Goal: Task Accomplishment & Management: Manage account settings

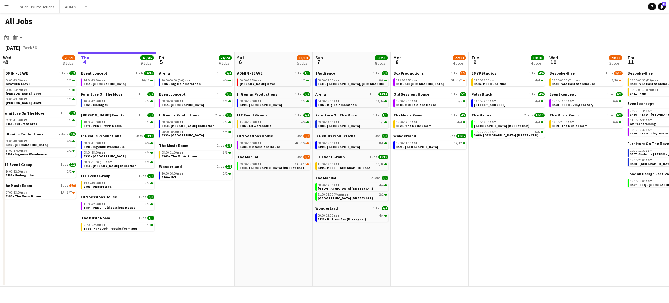
click at [6, 5] on app-icon "Menu" at bounding box center [6, 6] width 5 height 5
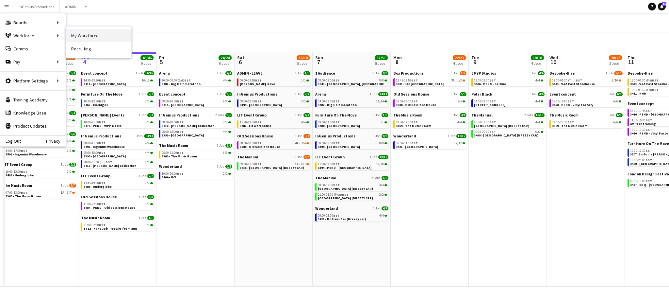
click at [82, 35] on link "My Workforce" at bounding box center [98, 35] width 65 height 13
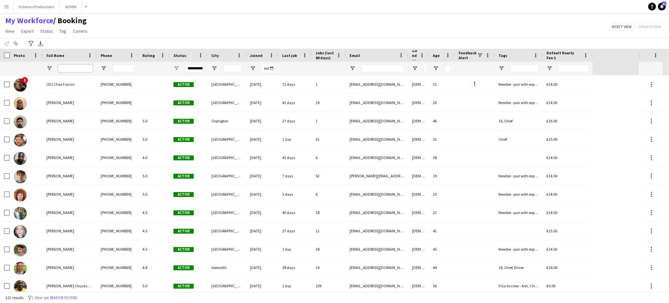
click at [64, 65] on input "Full Name Filter Input" at bounding box center [75, 68] width 35 height 8
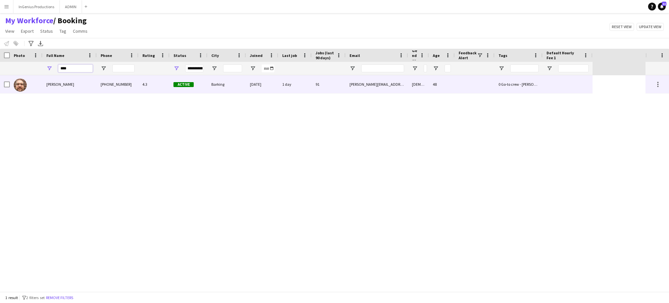
type input "****"
click at [77, 93] on div "[PERSON_NAME]" at bounding box center [69, 84] width 54 height 18
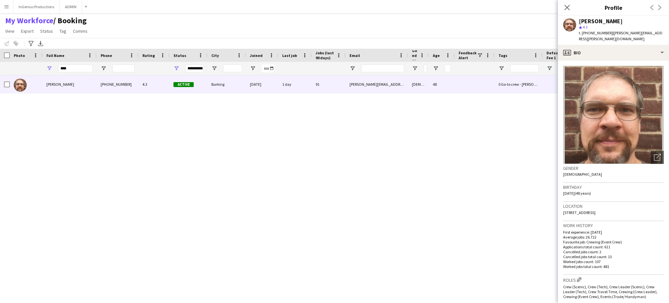
scroll to position [217, 0]
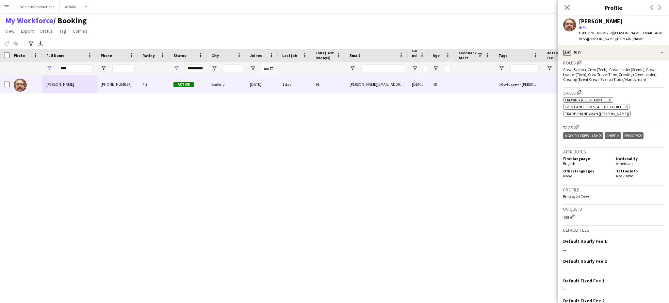
click at [641, 133] on icon "Delete tag" at bounding box center [640, 135] width 3 height 4
click at [659, 238] on app-icon "Edit this field" at bounding box center [661, 240] width 5 height 5
click at [634, 247] on input at bounding box center [613, 255] width 101 height 16
type input "***"
click at [568, 266] on button "Save" at bounding box center [570, 271] width 15 height 10
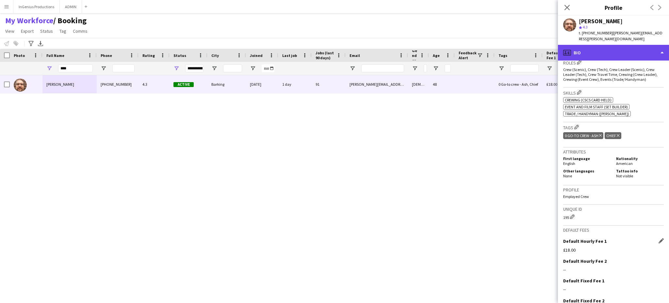
click at [650, 46] on div "profile Bio" at bounding box center [613, 53] width 111 height 16
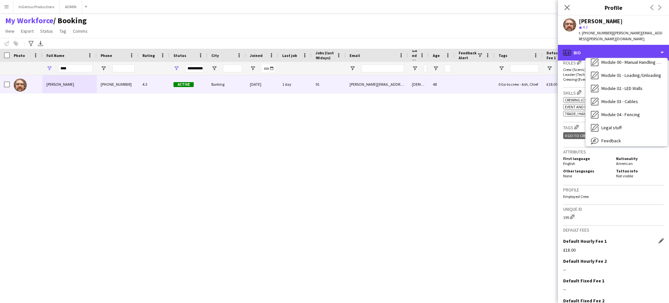
scroll to position [136, 0]
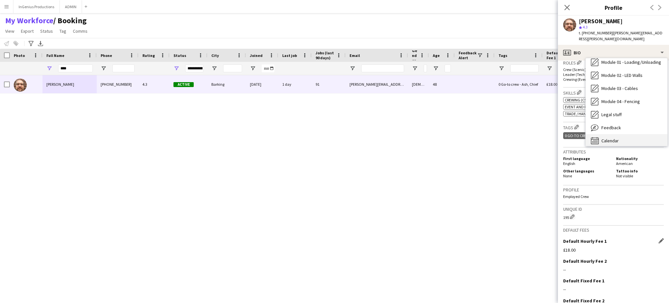
click at [645, 134] on div "Calendar Calendar" at bounding box center [627, 140] width 82 height 13
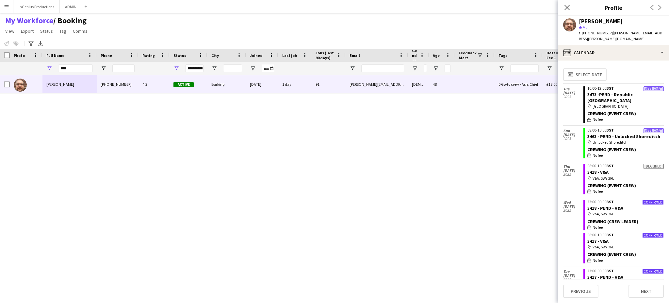
click at [664, 255] on app-calendar-tab "calendar-full Select date Tue 30 Sep 2025 Applicant 10:00-12:00 BST 3473 -PEND …" at bounding box center [613, 181] width 111 height 242
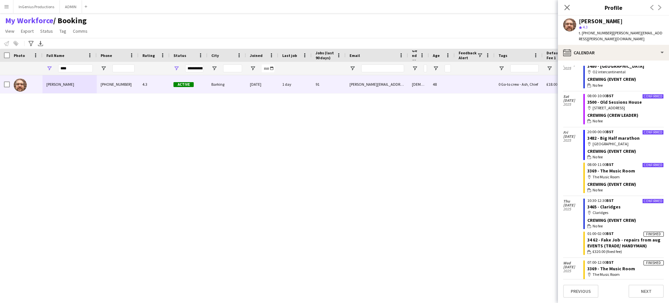
scroll to position [579, 0]
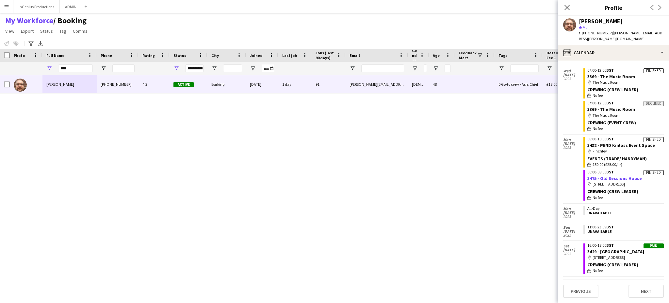
click at [615, 175] on link "3475 - Old Sessions House" at bounding box center [614, 178] width 55 height 6
click at [616, 142] on link "3432 - PEND Kinloss Event Space" at bounding box center [621, 145] width 68 height 6
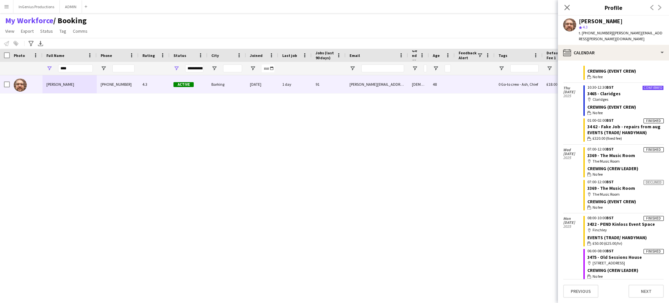
scroll to position [499, 0]
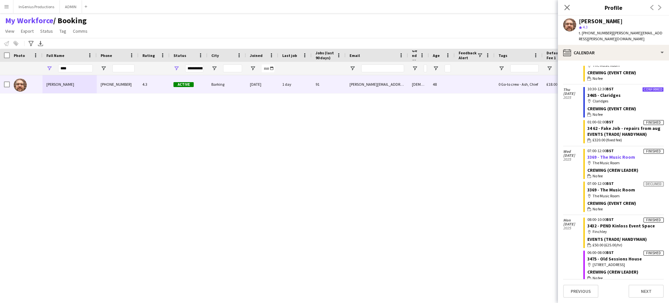
click at [618, 154] on link "3369 - The Music Room" at bounding box center [611, 157] width 48 height 6
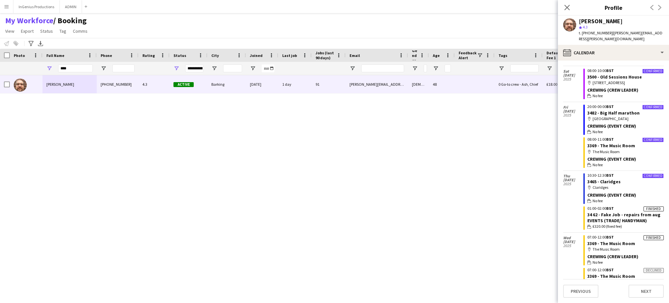
scroll to position [407, 0]
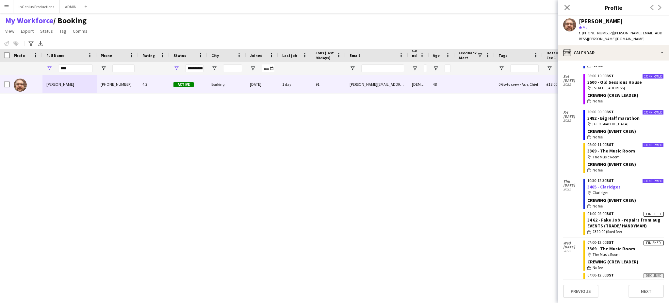
click at [602, 184] on link "3465 - Claridges" at bounding box center [603, 187] width 33 height 6
click at [611, 148] on link "3369 - The Music Room" at bounding box center [611, 151] width 48 height 6
click at [616, 115] on link "3482 - Big Half marathon" at bounding box center [613, 118] width 52 height 6
click at [616, 79] on link "3500 - Old Sessions House" at bounding box center [614, 82] width 55 height 6
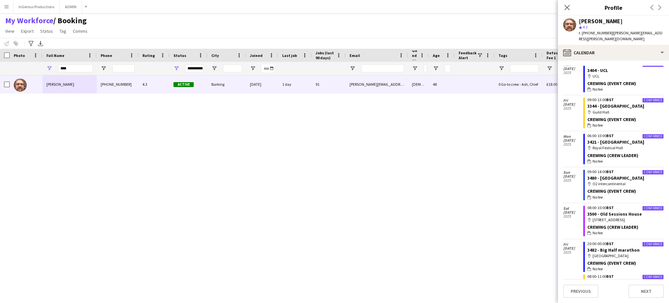
scroll to position [274, 0]
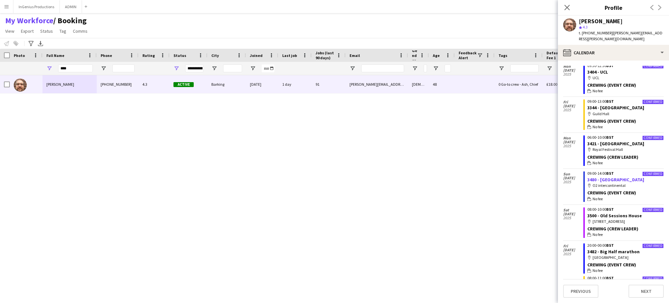
click at [626, 176] on link "3480 - O2 Intercontinental" at bounding box center [615, 179] width 57 height 6
click at [610, 140] on link "3421 - Royal Festival Hall" at bounding box center [615, 143] width 57 height 6
click at [609, 105] on link "3344 - Guild Hall" at bounding box center [615, 108] width 57 height 6
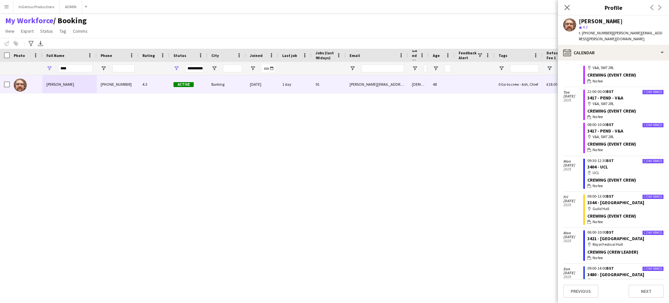
scroll to position [177, 0]
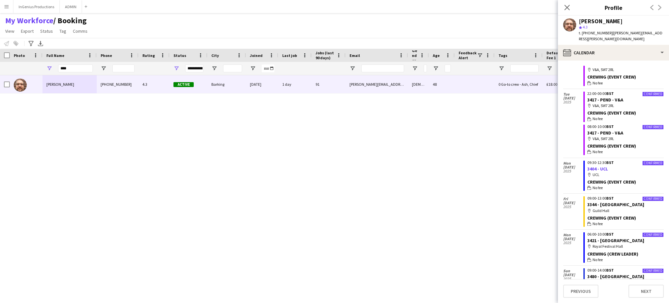
click at [598, 166] on link "3404 - UCL" at bounding box center [597, 169] width 21 height 6
click at [599, 130] on link "3417 - PEND - V&A" at bounding box center [605, 133] width 36 height 6
click at [605, 97] on link "3417 - PEND - V&A" at bounding box center [605, 100] width 36 height 6
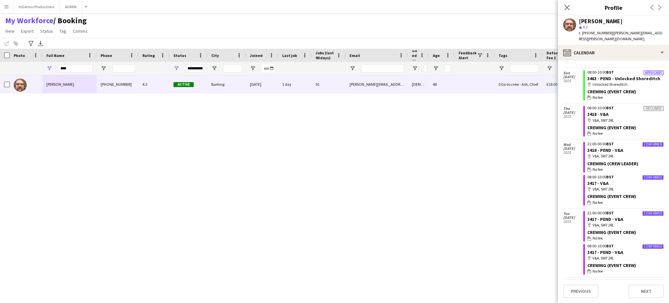
scroll to position [56, 0]
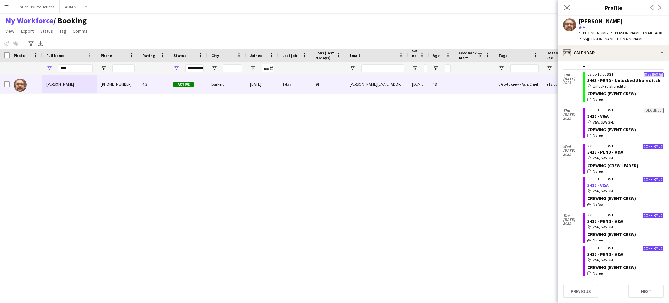
click at [593, 182] on link "3417 - V&A" at bounding box center [597, 185] width 21 height 6
click at [602, 149] on link "3418 - PEND - V&A" at bounding box center [605, 152] width 36 height 6
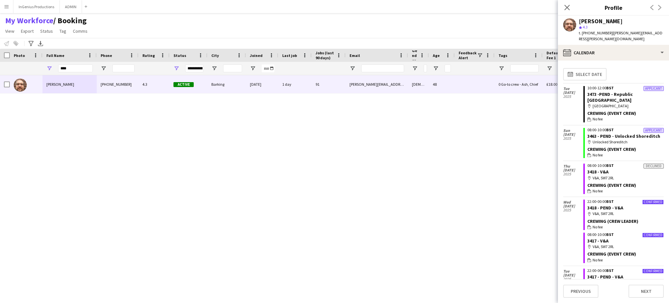
scroll to position [0, 0]
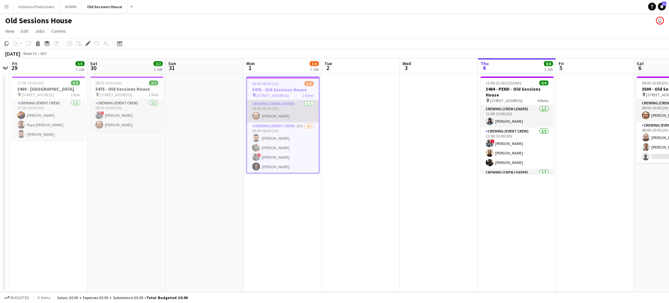
click at [285, 116] on app-card-role "Crewing (Crew Leader) [DATE] 06:00-08:00 (2h) [PERSON_NAME]" at bounding box center [283, 111] width 72 height 22
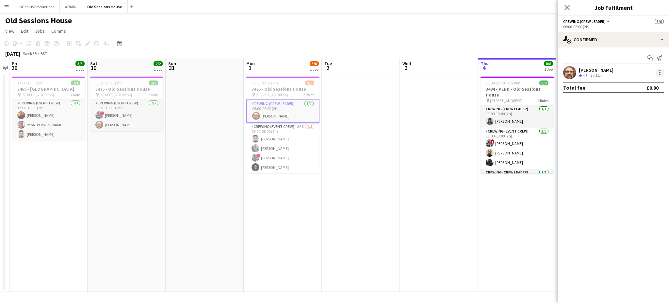
click at [658, 71] on div at bounding box center [660, 73] width 8 height 8
click at [636, 81] on button "Edit fee" at bounding box center [638, 85] width 51 height 16
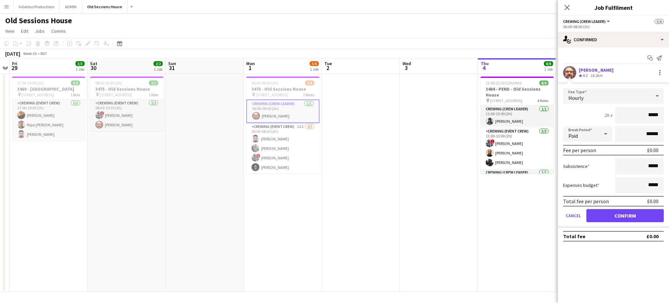
click at [642, 117] on input "*****" at bounding box center [639, 115] width 49 height 16
type input "***"
click button "Confirm" at bounding box center [624, 215] width 77 height 13
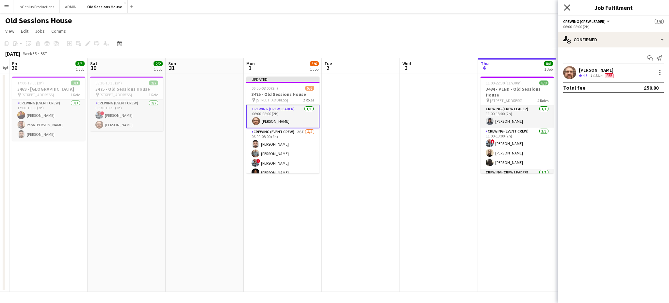
click at [564, 10] on icon "Close pop-in" at bounding box center [567, 7] width 6 height 6
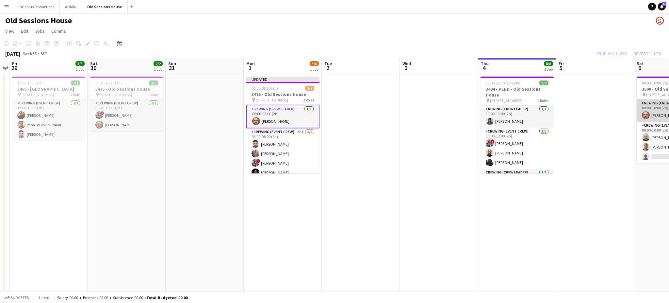
click at [653, 114] on app-card-role "Crewing (Crew Leader) 1/1 08:00-10:00 (2h) Corey Arnold" at bounding box center [673, 110] width 73 height 22
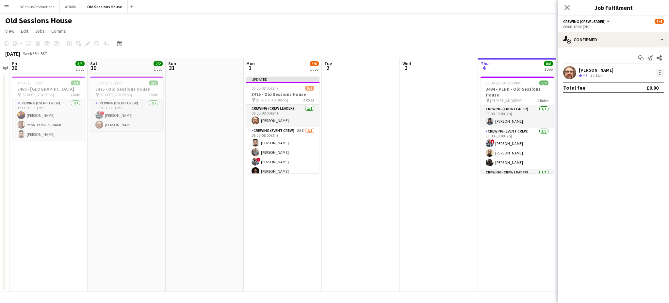
click at [659, 73] on div at bounding box center [660, 73] width 8 height 8
click at [635, 82] on span "Edit fee" at bounding box center [627, 85] width 18 height 6
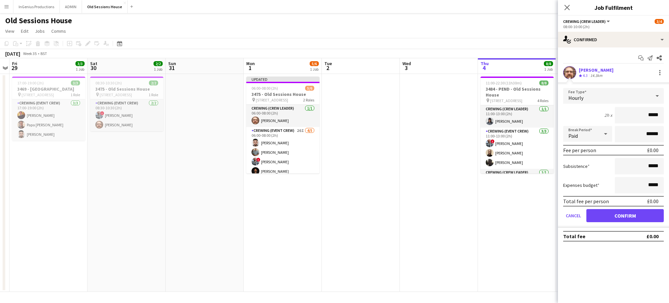
click at [642, 112] on input "*****" at bounding box center [639, 115] width 49 height 16
type input "***"
click at [631, 214] on button "Confirm" at bounding box center [624, 215] width 77 height 13
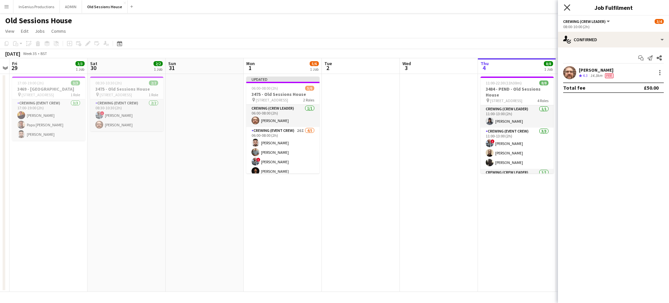
click at [567, 7] on icon at bounding box center [567, 7] width 6 height 6
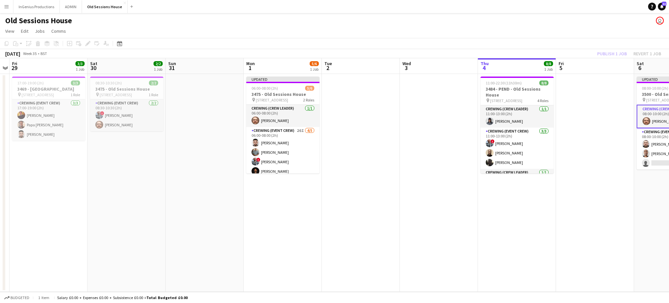
click at [578, 27] on app-page-menu "View Day view expanded Day view collapsed Month view Date picker Jump to [DATE]…" at bounding box center [334, 31] width 669 height 12
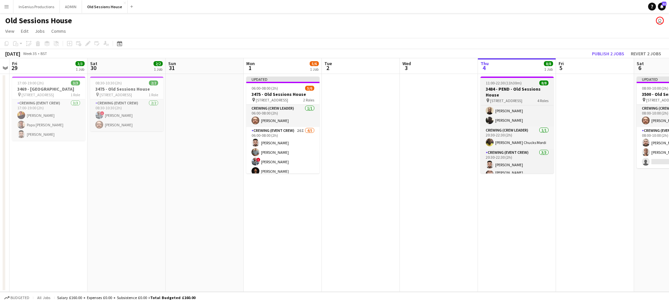
scroll to position [59, 0]
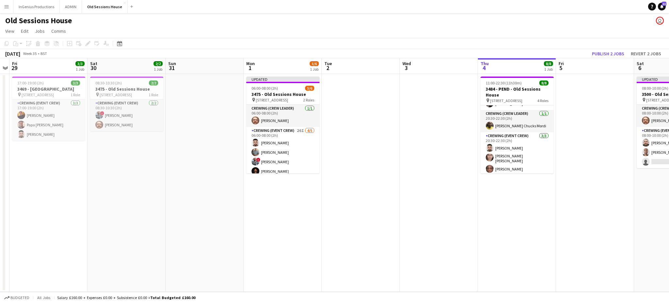
click at [578, 221] on app-date-cell at bounding box center [595, 183] width 78 height 218
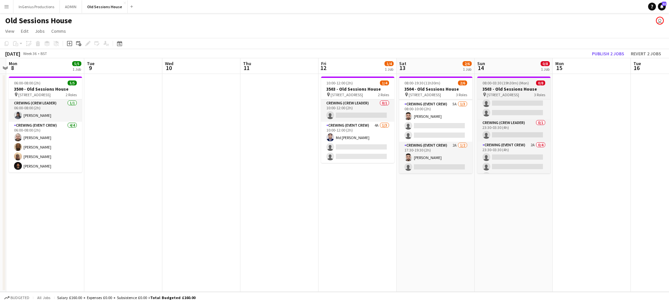
scroll to position [40, 0]
click at [550, 45] on app-toolbar "Copy Paste Paste Ctrl+V Paste with crew Ctrl+Shift+V Paste linked Job Delete Gr…" at bounding box center [334, 43] width 669 height 11
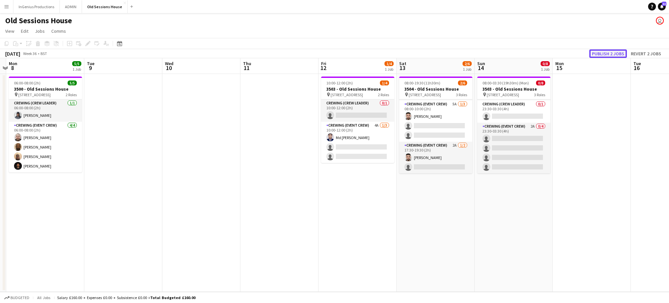
click at [596, 53] on button "Publish 2 jobs" at bounding box center [608, 53] width 38 height 8
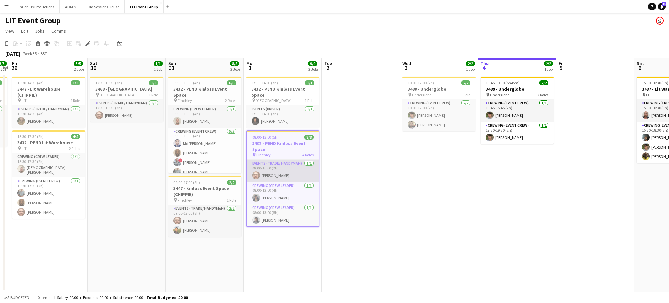
click at [284, 173] on app-card-role "Events (Trade/ Handyman) 1/1 08:00-10:00 (2h) Corey Arnold" at bounding box center [283, 170] width 72 height 22
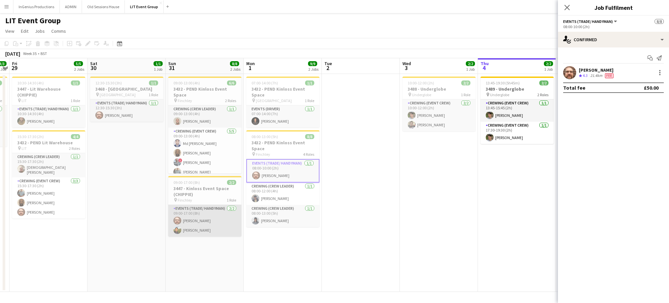
click at [198, 219] on app-card-role "Events (Trade/ Handyman) 2/2 09:00-17:00 (8h) Corey Arnold Ewens Abid" at bounding box center [204, 221] width 73 height 32
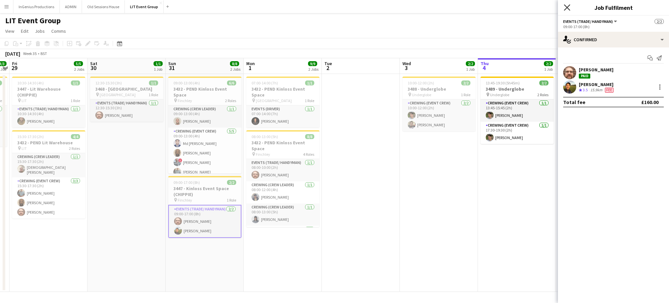
click at [568, 8] on icon "Close pop-in" at bounding box center [567, 7] width 6 height 6
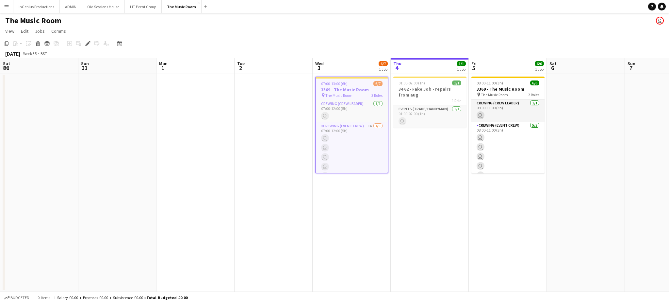
scroll to position [0, 225]
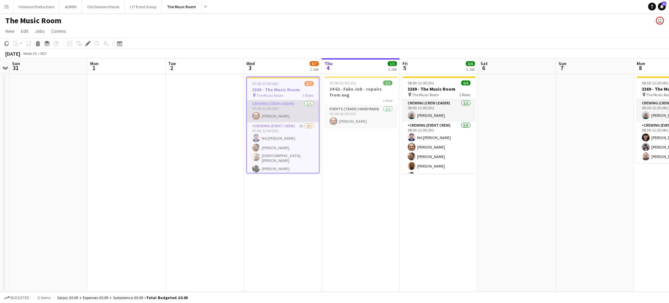
click at [270, 114] on app-card-role "Crewing (Crew Leader) 1/1 07:00-12:00 (5h) Corey Arnold" at bounding box center [283, 111] width 72 height 22
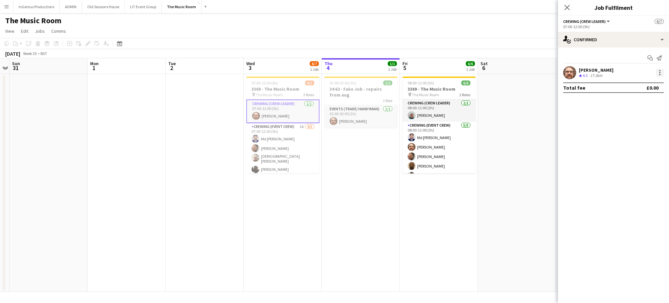
click at [659, 71] on div at bounding box center [660, 73] width 8 height 8
click at [644, 80] on button "Edit fee" at bounding box center [638, 85] width 51 height 16
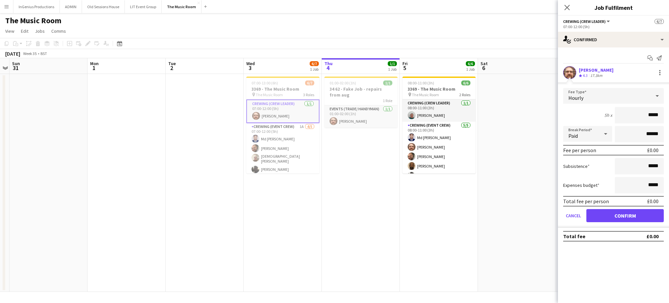
click at [638, 113] on input "*****" at bounding box center [639, 115] width 49 height 16
type input "***"
click button "Confirm" at bounding box center [624, 215] width 77 height 13
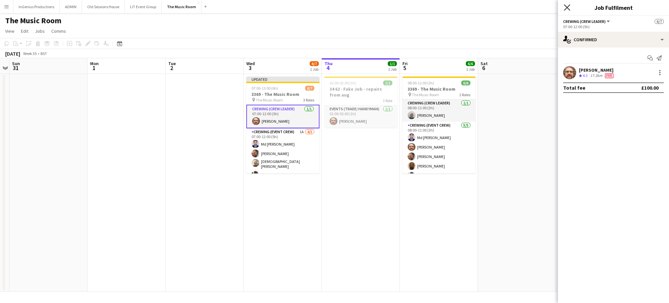
click at [566, 5] on icon "Close pop-in" at bounding box center [567, 7] width 6 height 6
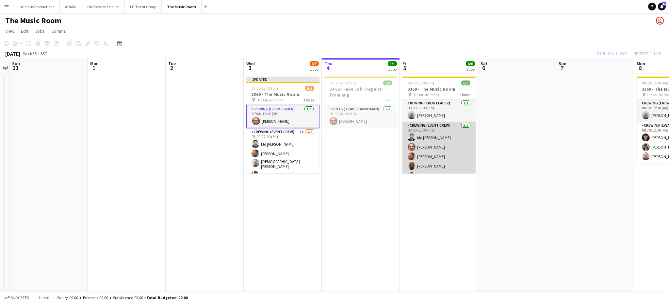
click at [435, 148] on app-card-role "Crewing (Event Crew) 5/5 08:00-11:00 (3h) Md Mosabbit Hridoy Corey Arnold Ben T…" at bounding box center [439, 152] width 73 height 60
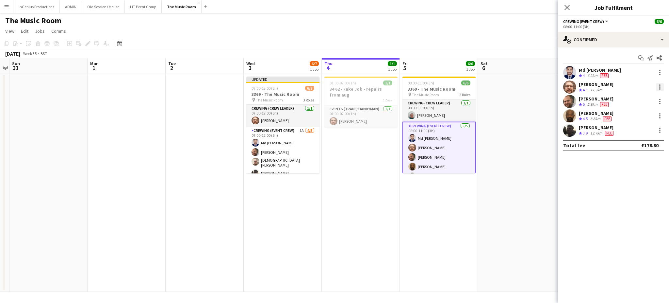
click at [658, 83] on div at bounding box center [660, 87] width 8 height 8
click at [635, 99] on span "Edit fee" at bounding box center [627, 99] width 18 height 6
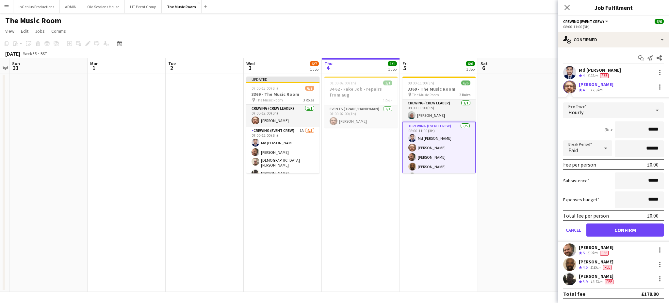
click at [636, 132] on input "*****" at bounding box center [639, 129] width 49 height 16
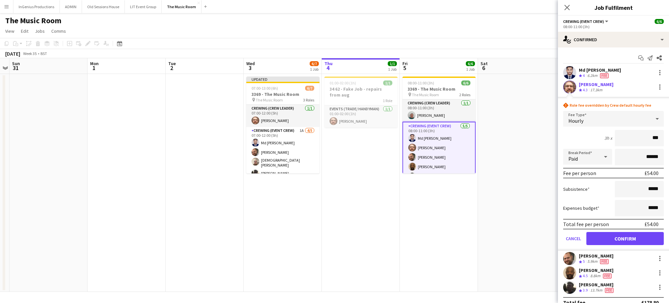
type input "***"
click at [636, 140] on input "***" at bounding box center [639, 138] width 49 height 16
click button "Confirm" at bounding box center [624, 238] width 77 height 13
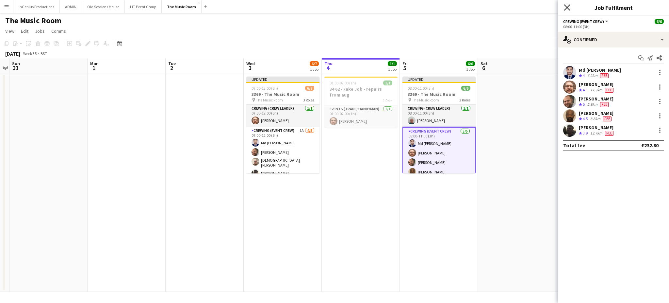
click at [565, 5] on icon at bounding box center [567, 7] width 6 height 6
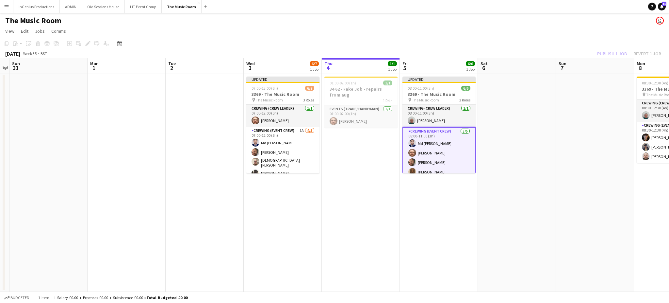
click at [586, 34] on app-page-menu "View Day view expanded Day view collapsed Month view Date picker Jump to [DATE]…" at bounding box center [334, 31] width 669 height 12
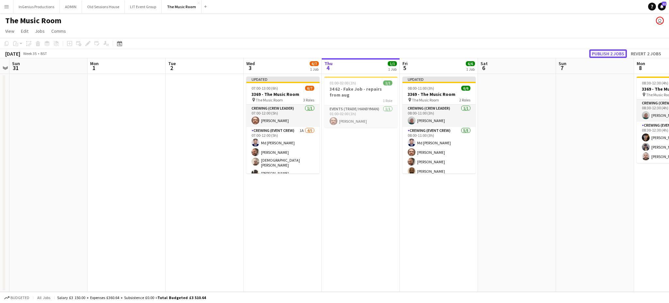
click at [601, 51] on button "Publish 2 jobs" at bounding box center [608, 53] width 38 height 8
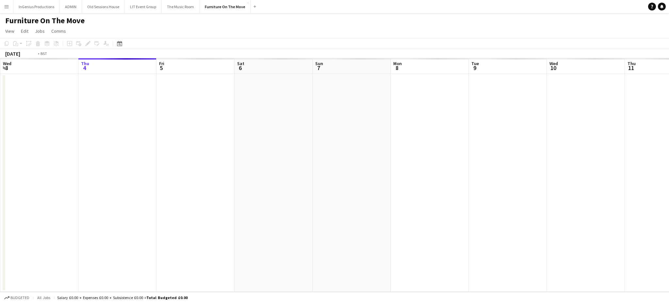
scroll to position [0, 225]
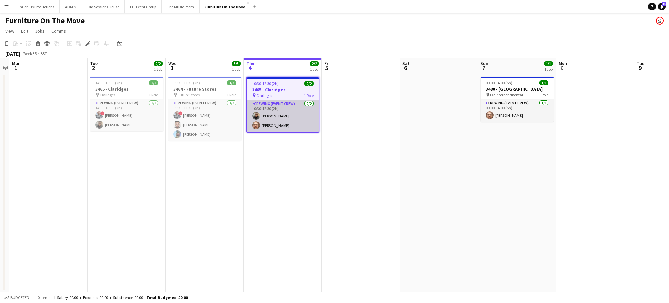
click at [280, 127] on app-card-role "Crewing (Event Crew) [DATE] 10:30-12:30 (2h) [PERSON_NAME] [PERSON_NAME]" at bounding box center [283, 116] width 72 height 32
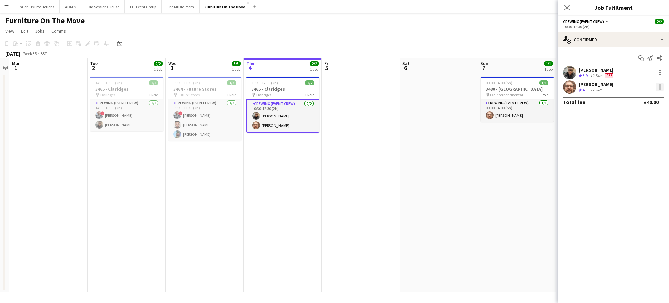
click at [661, 89] on div at bounding box center [660, 87] width 8 height 8
click at [636, 97] on span "Edit fee" at bounding box center [638, 99] width 41 height 6
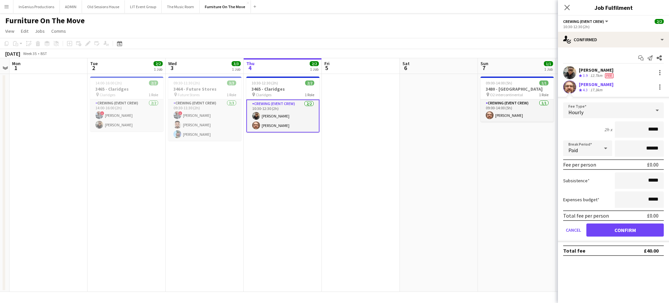
click at [638, 127] on input "*****" at bounding box center [639, 129] width 49 height 16
type input "***"
click button "Confirm" at bounding box center [624, 229] width 77 height 13
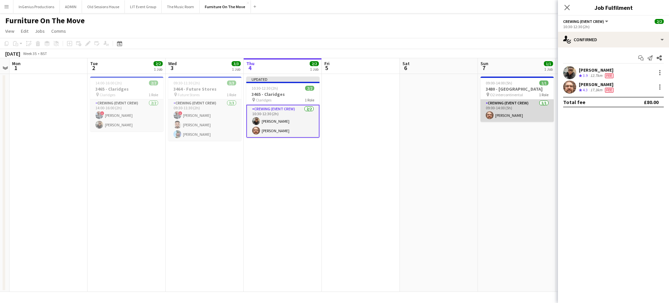
click at [510, 115] on app-card-role "Crewing (Event Crew) 1/1 09:00-14:00 (5h) Corey Arnold" at bounding box center [517, 110] width 73 height 22
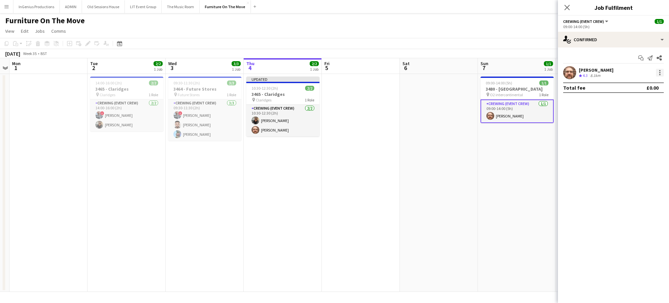
click at [658, 73] on div at bounding box center [660, 73] width 8 height 8
click at [632, 86] on span "Edit fee" at bounding box center [627, 85] width 18 height 6
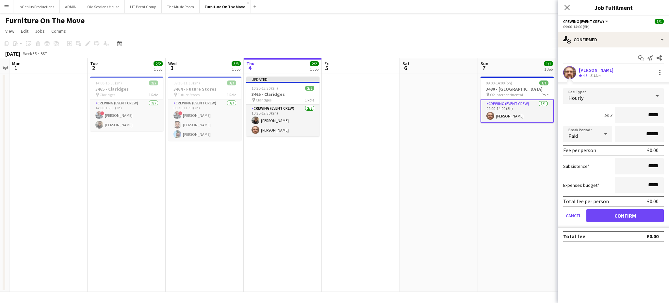
click at [640, 113] on input "*****" at bounding box center [639, 115] width 49 height 16
type input "***"
click at [643, 213] on button "Confirm" at bounding box center [624, 215] width 77 height 13
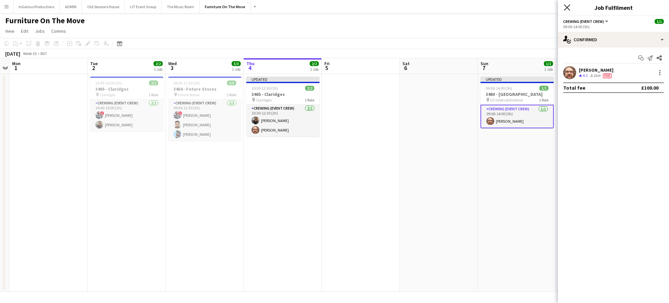
click at [566, 8] on icon "Close pop-in" at bounding box center [567, 7] width 6 height 6
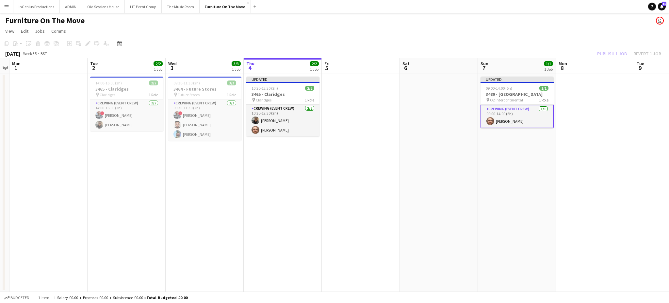
click at [572, 31] on app-page-menu "View Day view expanded Day view collapsed Month view Date picker Jump to [DATE]…" at bounding box center [334, 31] width 669 height 12
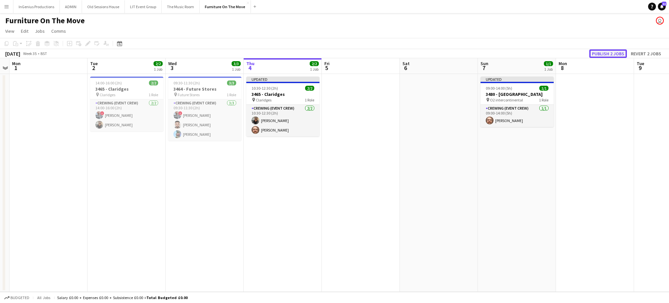
click at [599, 54] on button "Publish 2 jobs" at bounding box center [608, 53] width 38 height 8
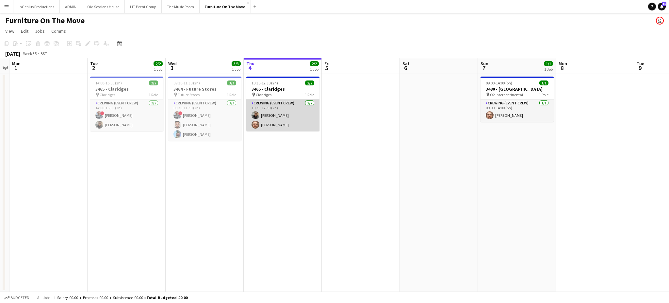
click at [284, 125] on app-card-role "Crewing (Event Crew) 2/2 10:30-12:30 (2h) Samuel Kusimo Corey Arnold" at bounding box center [282, 115] width 73 height 32
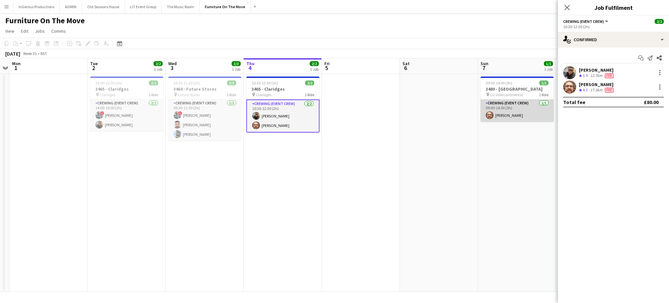
click at [507, 117] on app-card-role "Crewing (Event Crew) 1/1 09:00-14:00 (5h) Corey Arnold" at bounding box center [517, 110] width 73 height 22
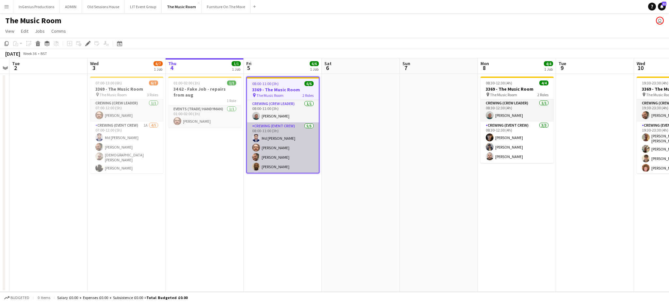
click at [286, 150] on app-card-role "Crewing (Event Crew) [DATE] 08:00-11:00 (3h) Md [PERSON_NAME] [PERSON_NAME] [PE…" at bounding box center [283, 152] width 72 height 60
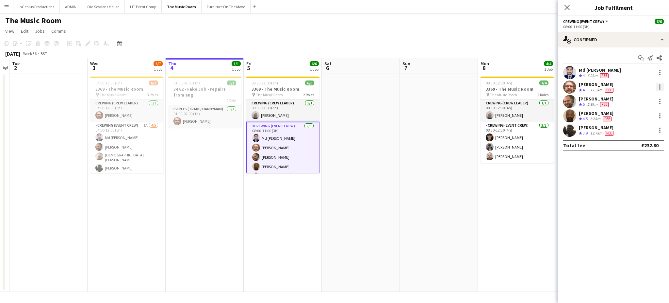
click at [659, 90] on div at bounding box center [660, 87] width 8 height 8
click at [634, 99] on span "Edit fee" at bounding box center [627, 99] width 18 height 6
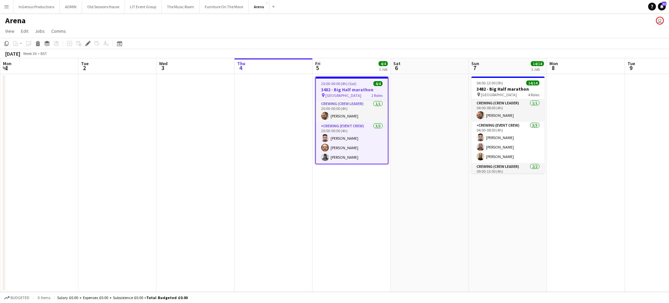
scroll to position [0, 225]
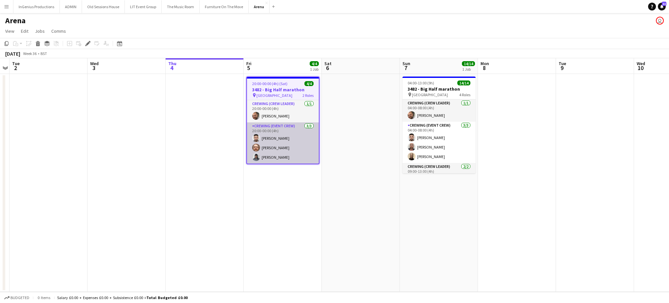
click at [281, 146] on app-card-role "Crewing (Event Crew) [DATE] 20:00-00:00 (4h) [PERSON_NAME] [PERSON_NAME] Kaine …" at bounding box center [283, 142] width 72 height 41
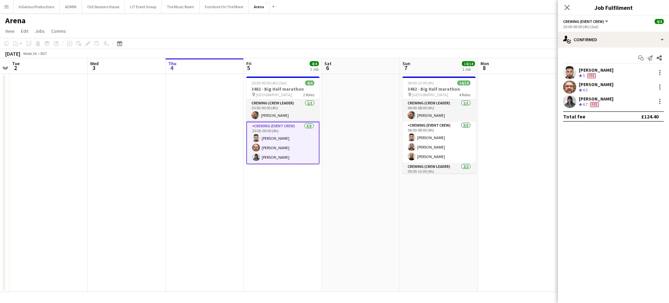
click at [281, 146] on app-card-role "Crewing (Event Crew) [DATE] 20:00-00:00 (4h) [PERSON_NAME] [PERSON_NAME] Kaine …" at bounding box center [282, 143] width 73 height 42
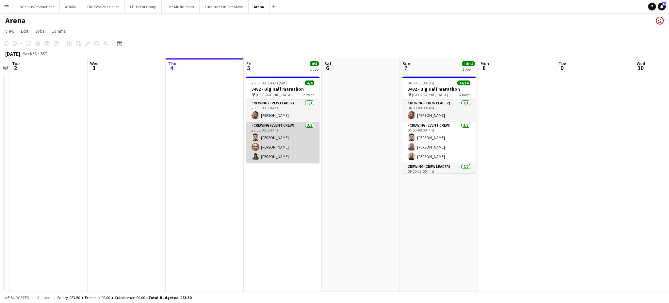
click at [281, 146] on app-card-role "Crewing (Event Crew) [DATE] 20:00-00:00 (4h) [PERSON_NAME] [PERSON_NAME] Kaine …" at bounding box center [282, 142] width 73 height 41
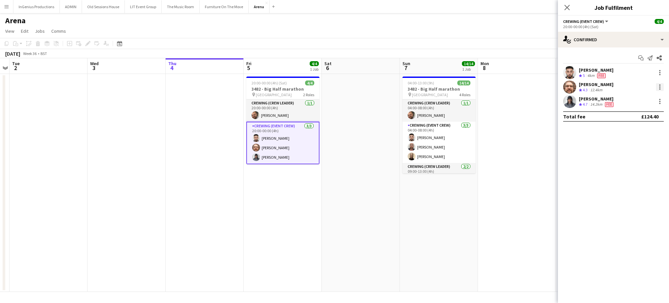
click at [659, 86] on div at bounding box center [660, 87] width 8 height 8
click at [634, 96] on span "Edit fee" at bounding box center [627, 99] width 18 height 6
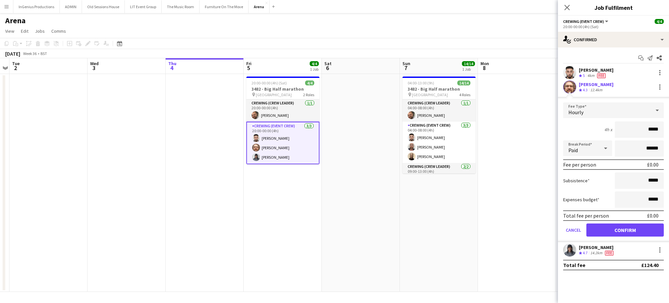
click at [646, 128] on input "*****" at bounding box center [639, 129] width 49 height 16
type input "***"
click button "Confirm" at bounding box center [624, 229] width 77 height 13
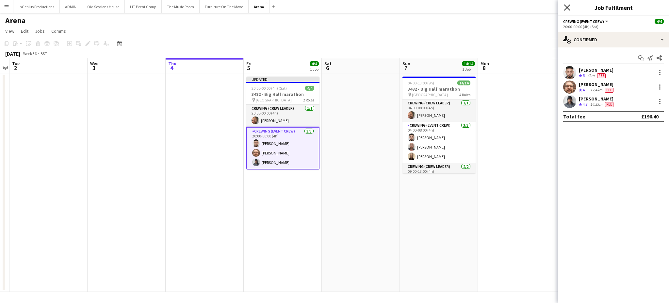
click at [565, 8] on icon "Close pop-in" at bounding box center [567, 7] width 6 height 6
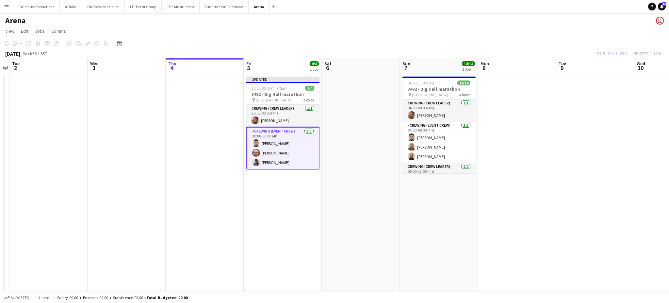
click at [564, 28] on app-page-menu "View Day view expanded Day view collapsed Month view Date picker Jump to [DATE]…" at bounding box center [334, 31] width 669 height 12
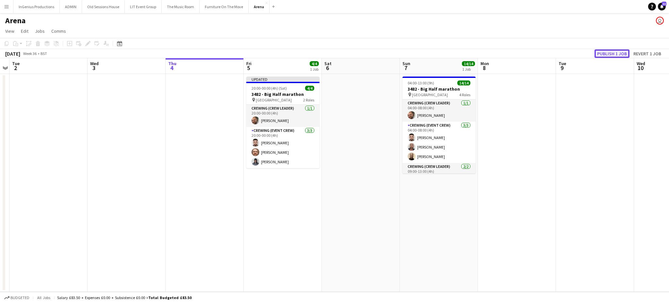
click at [606, 51] on button "Publish 1 job" at bounding box center [612, 53] width 35 height 8
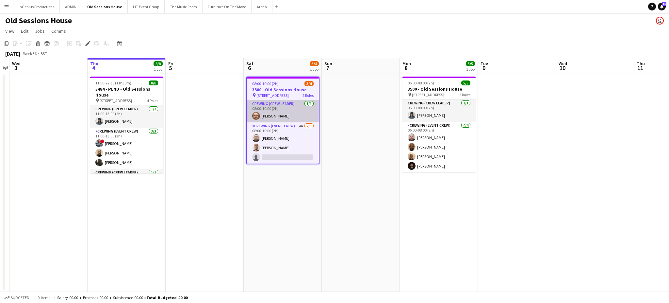
click at [267, 105] on app-card-role "Crewing (Crew Leader) 1/1 08:00-10:00 (2h) Corey Arnold" at bounding box center [283, 111] width 72 height 22
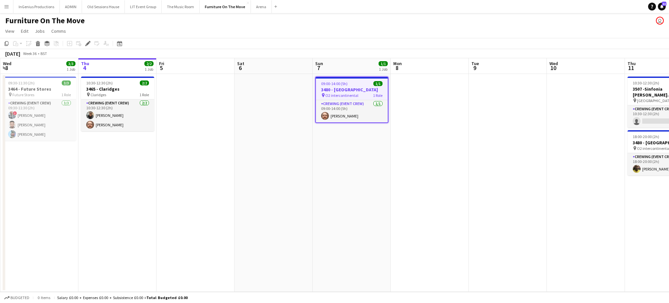
scroll to position [0, 225]
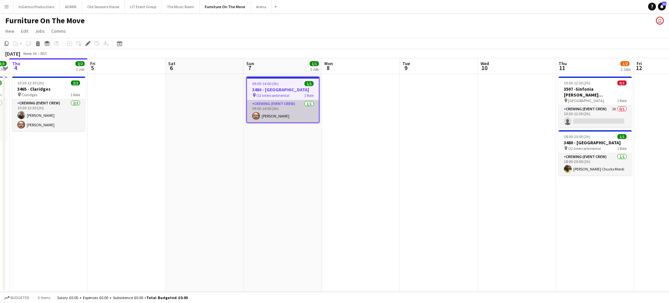
click at [284, 114] on app-card-role "Crewing (Event Crew) [DATE] 09:00-14:00 (5h) [PERSON_NAME]" at bounding box center [283, 111] width 72 height 22
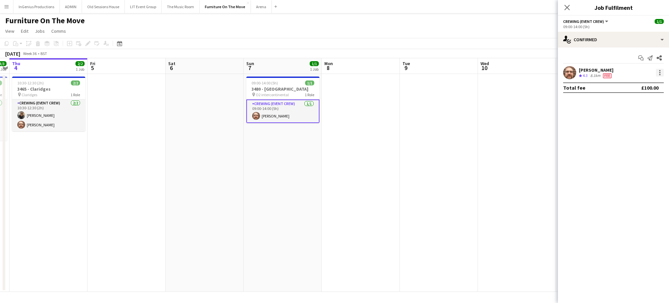
click at [660, 73] on div at bounding box center [659, 72] width 1 height 1
click at [638, 83] on span "Edit fee" at bounding box center [638, 85] width 41 height 6
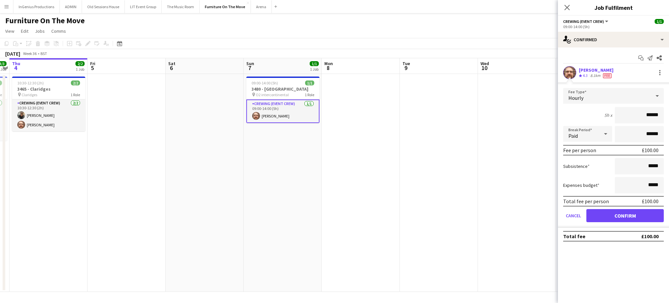
click at [647, 117] on input "******" at bounding box center [639, 115] width 49 height 16
type input "***"
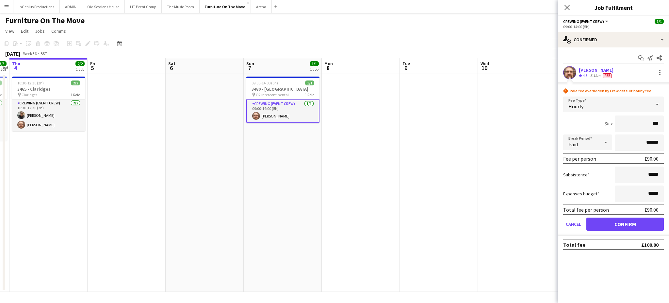
click button "Confirm" at bounding box center [624, 223] width 77 height 13
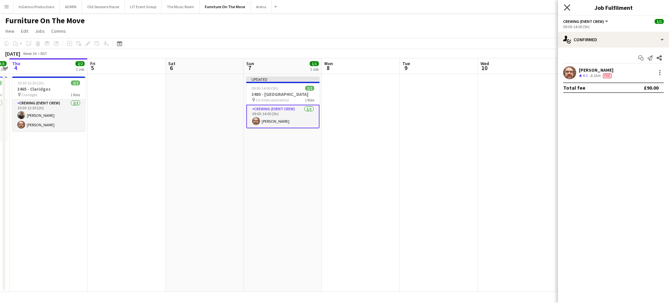
click at [567, 7] on icon at bounding box center [567, 7] width 6 height 6
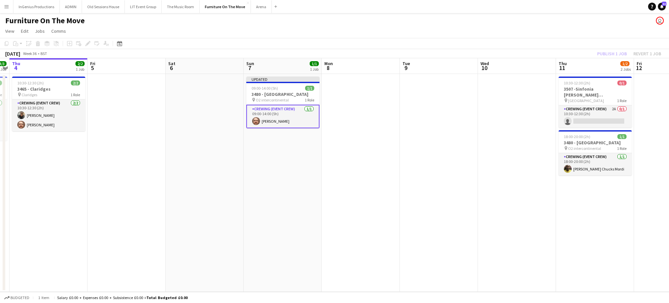
click at [585, 25] on app-page-menu "View Day view expanded Day view collapsed Month view Date picker Jump to [DATE]…" at bounding box center [334, 31] width 669 height 12
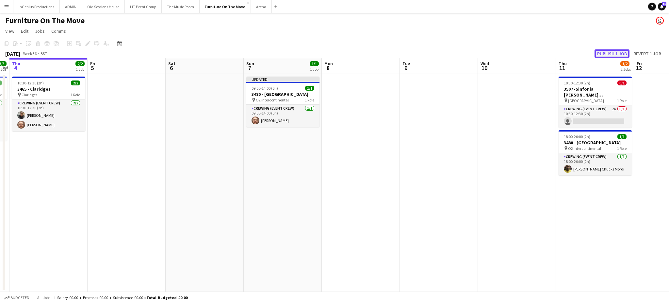
click at [605, 52] on button "Publish 1 job" at bounding box center [612, 53] width 35 height 8
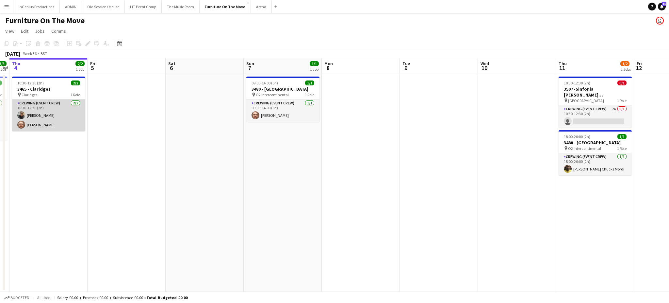
click at [54, 123] on app-card-role "Crewing (Event Crew) 2/2 10:30-12:30 (2h) Samuel Kusimo Corey Arnold" at bounding box center [48, 115] width 73 height 32
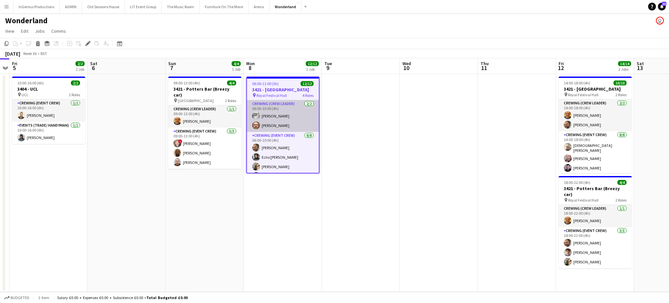
click at [278, 120] on app-card-role "Crewing (Crew Leader) [DATE] 06:00-10:00 (4h) [PERSON_NAME] [PERSON_NAME]" at bounding box center [283, 116] width 72 height 32
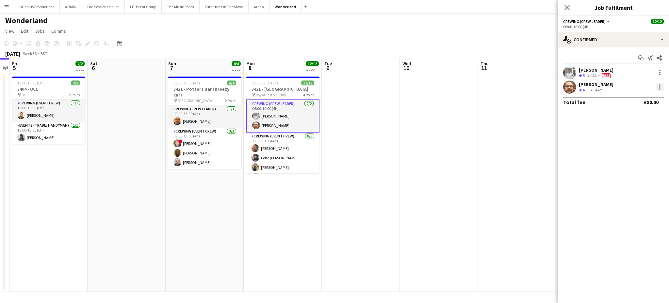
click at [661, 86] on div at bounding box center [660, 87] width 8 height 8
click at [635, 96] on span "Edit fee" at bounding box center [627, 99] width 18 height 6
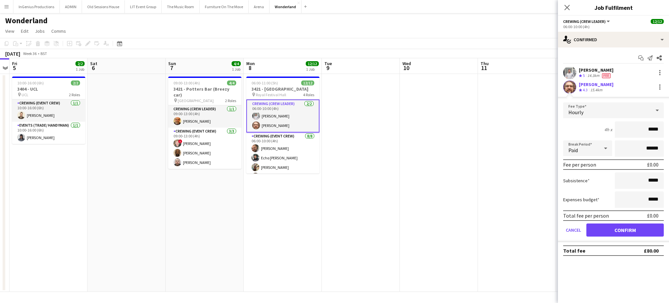
click at [642, 125] on input "*****" at bounding box center [639, 129] width 49 height 16
type input "***"
click button "Confirm" at bounding box center [624, 229] width 77 height 13
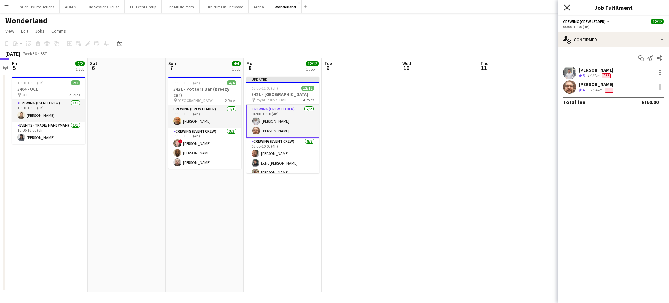
click at [565, 8] on icon "Close pop-in" at bounding box center [567, 7] width 6 height 6
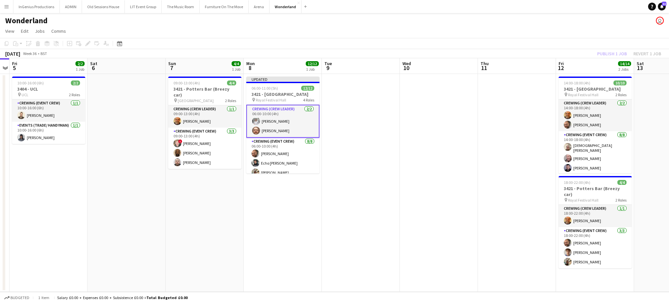
click at [544, 28] on app-page-menu "View Day view expanded Day view collapsed Month view Date picker Jump to [DATE]…" at bounding box center [334, 31] width 669 height 12
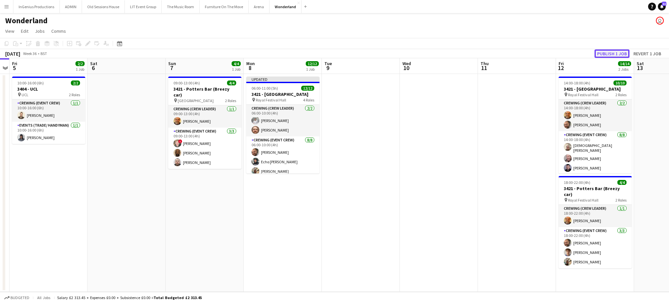
click at [610, 51] on button "Publish 1 job" at bounding box center [612, 53] width 35 height 8
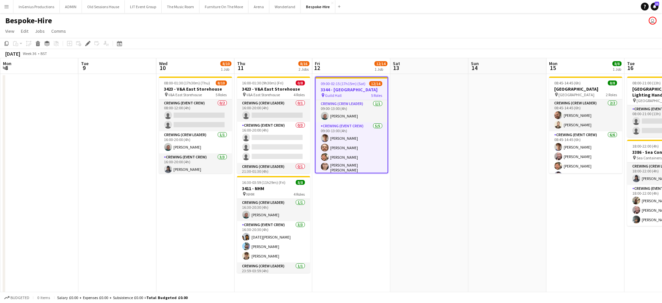
scroll to position [0, 225]
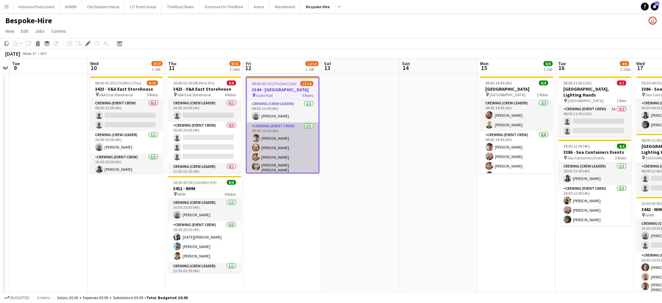
click at [286, 152] on app-card-role "Crewing (Event Crew) 5/5 09:00-13:00 (4h) Alexander Caseley Corey Arnold Adam M…" at bounding box center [283, 153] width 72 height 62
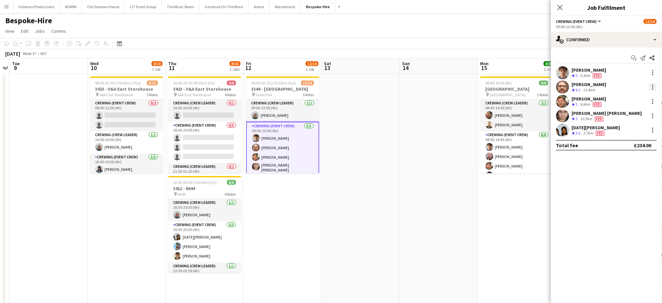
click at [654, 85] on div at bounding box center [653, 87] width 8 height 8
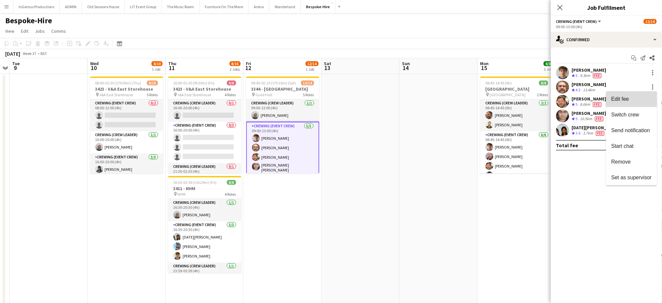
click at [635, 96] on button "Edit fee" at bounding box center [631, 99] width 51 height 16
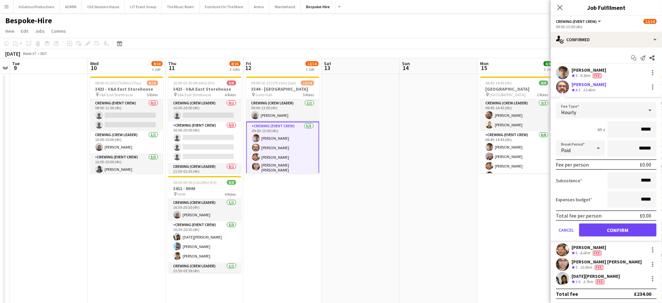
click at [640, 128] on input "*****" at bounding box center [632, 129] width 49 height 16
type input "***"
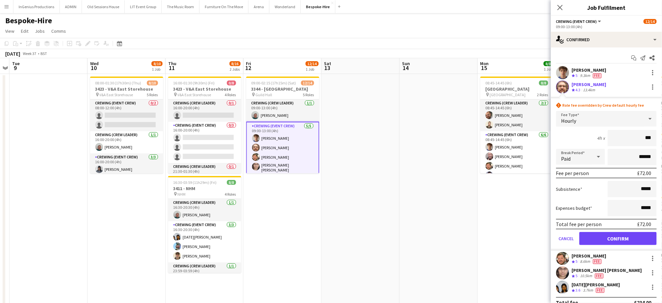
click button "Confirm" at bounding box center [618, 238] width 77 height 13
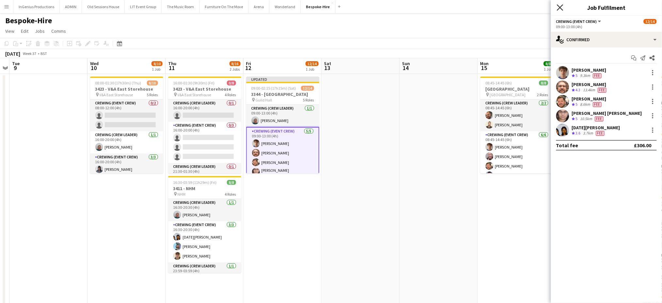
click at [559, 6] on icon at bounding box center [560, 7] width 6 height 6
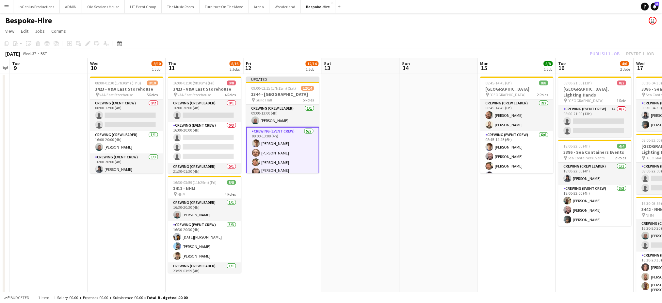
click at [557, 27] on app-page-menu "View Day view expanded Day view collapsed Month view Date picker Jump to today …" at bounding box center [331, 31] width 662 height 12
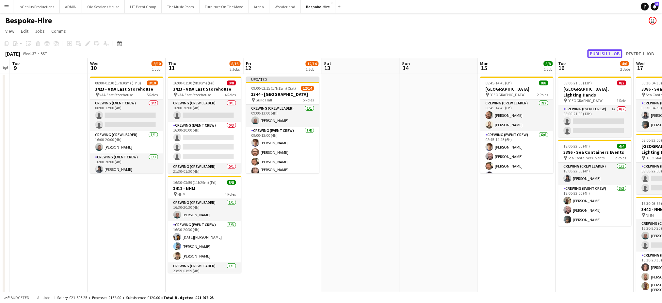
click at [603, 50] on button "Publish 1 job" at bounding box center [605, 53] width 35 height 8
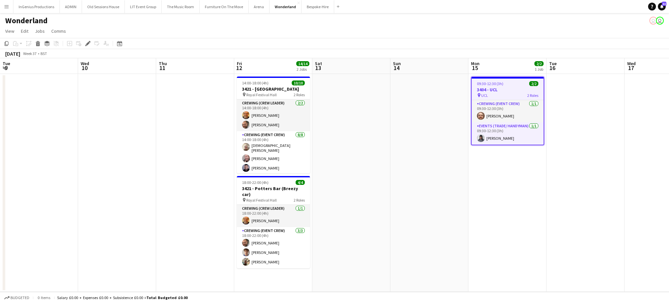
scroll to position [0, 225]
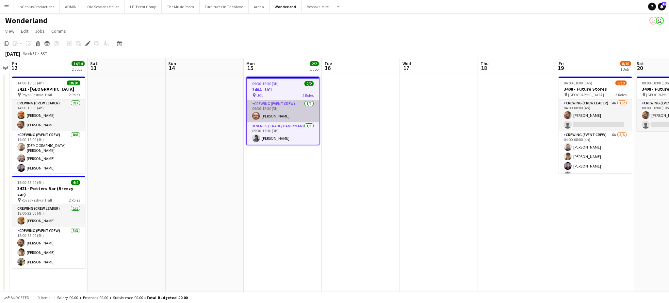
click at [281, 111] on app-card-role "Crewing (Event Crew) [DATE] 09:30-12:30 (3h) [PERSON_NAME]" at bounding box center [283, 111] width 72 height 22
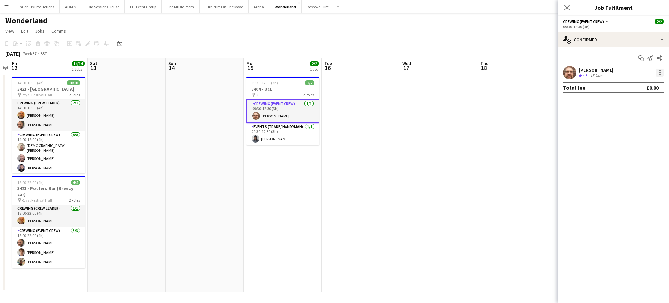
click at [660, 71] on div at bounding box center [659, 70] width 1 height 1
click at [641, 81] on button "Edit fee" at bounding box center [638, 85] width 51 height 16
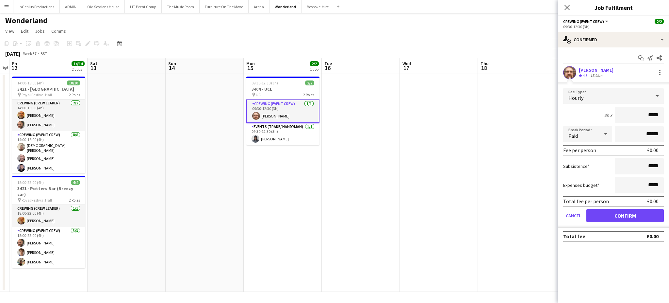
click at [647, 113] on input "*****" at bounding box center [639, 115] width 49 height 16
type input "***"
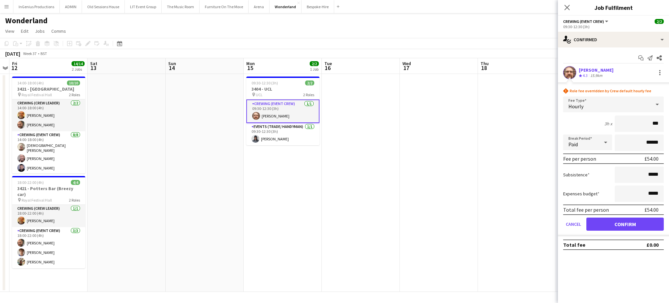
click button "Confirm" at bounding box center [624, 223] width 77 height 13
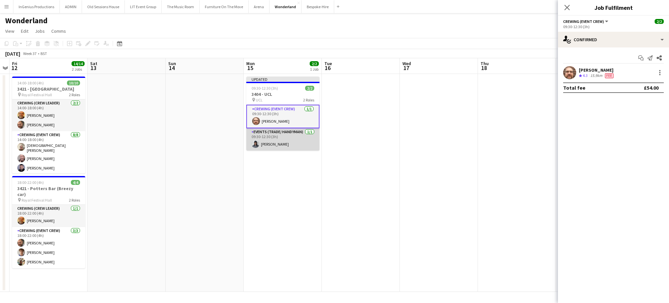
click at [288, 141] on app-card-role "Events (Trade/ Handyman) 1/1 09:30-12:30 (3h) Kaine Caldeira" at bounding box center [282, 139] width 73 height 22
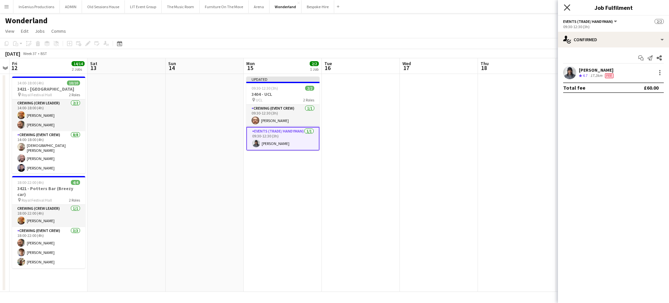
click at [566, 8] on icon "Close pop-in" at bounding box center [567, 7] width 6 height 6
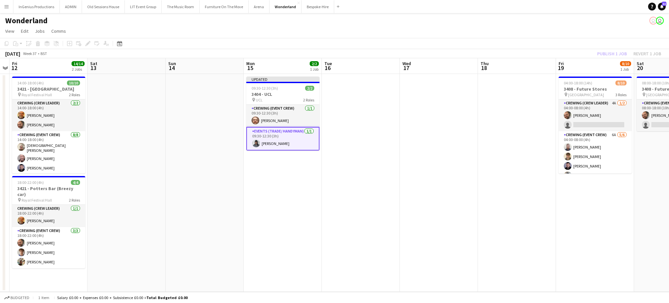
click at [579, 28] on app-page-menu "View Day view expanded Day view collapsed Month view Date picker Jump to [DATE]…" at bounding box center [334, 31] width 669 height 12
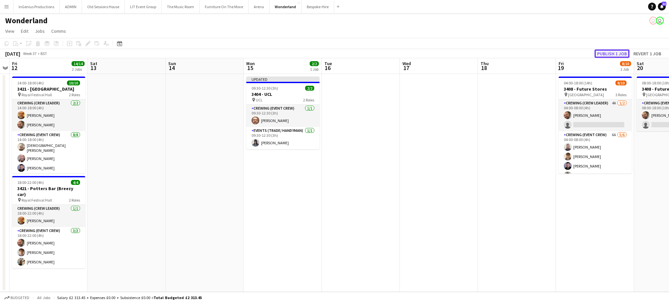
click at [610, 50] on button "Publish 1 job" at bounding box center [612, 53] width 35 height 8
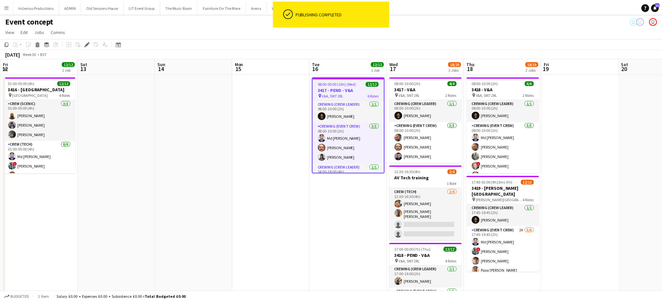
scroll to position [0, 225]
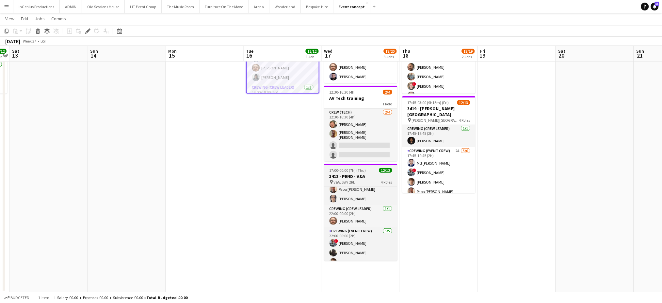
scroll to position [65, 0]
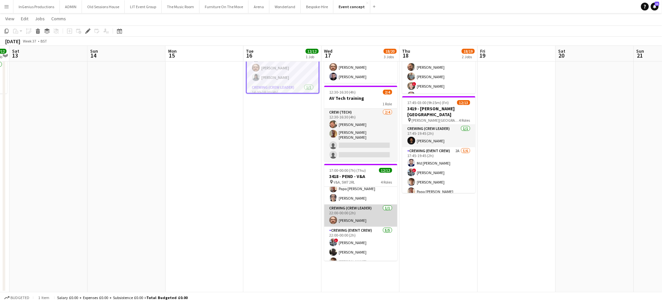
click at [360, 219] on app-card-role "Crewing (Crew Leader) [DATE] 22:00-00:00 (2h) [PERSON_NAME]" at bounding box center [360, 215] width 73 height 22
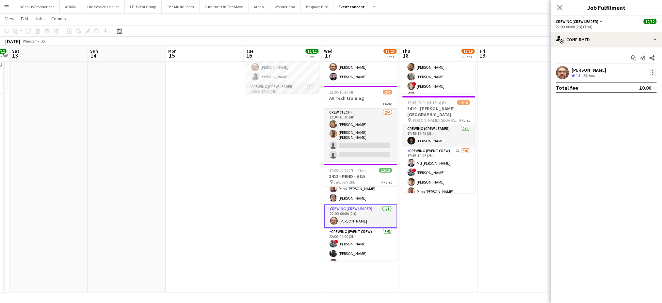
click at [656, 72] on div at bounding box center [653, 73] width 8 height 8
click at [633, 82] on span "Edit fee" at bounding box center [632, 85] width 41 height 6
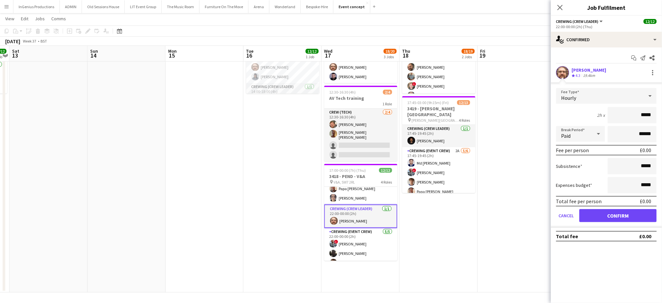
click at [644, 115] on input "*****" at bounding box center [632, 115] width 49 height 16
type input "***"
click button "Confirm" at bounding box center [618, 215] width 77 height 13
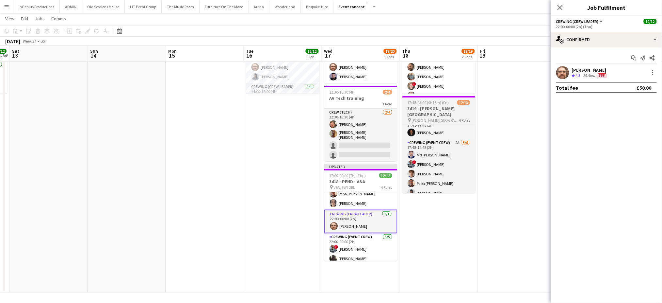
scroll to position [0, 0]
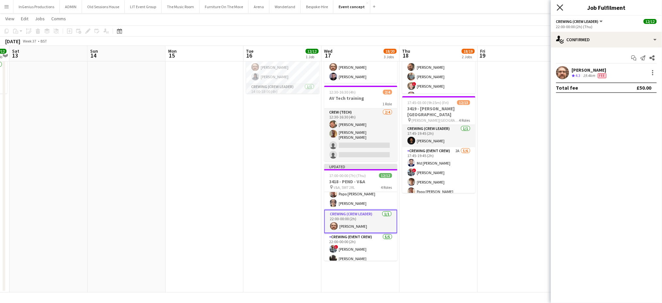
click at [561, 6] on icon "Close pop-in" at bounding box center [560, 7] width 6 height 6
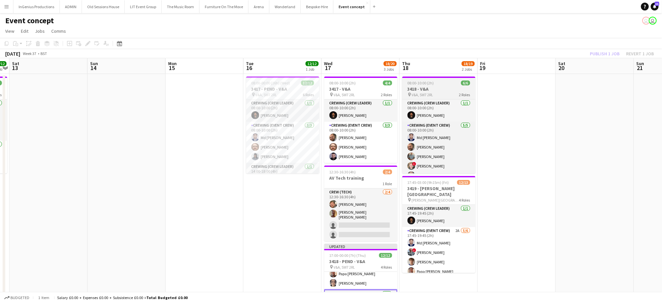
scroll to position [8, 0]
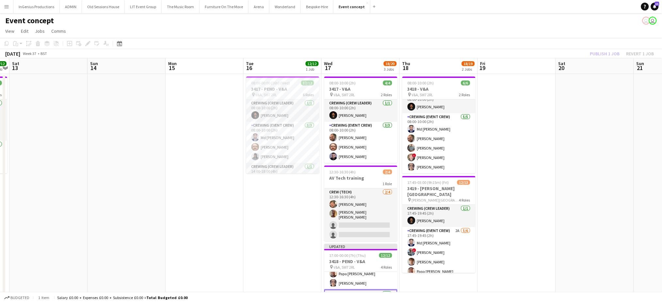
click at [597, 28] on app-page-menu "View Day view expanded Day view collapsed Month view Date picker Jump to today …" at bounding box center [331, 31] width 662 height 12
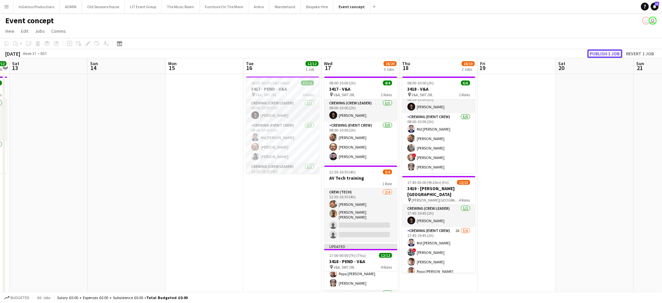
click at [597, 51] on button "Publish 1 job" at bounding box center [605, 53] width 35 height 8
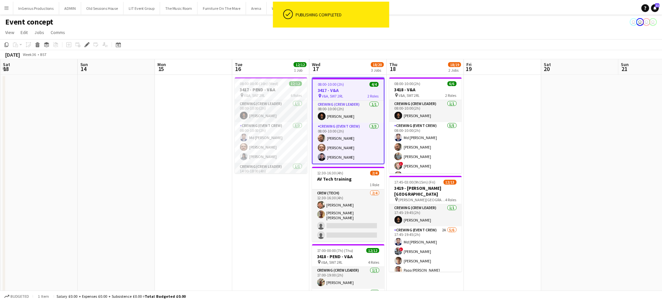
scroll to position [0, 225]
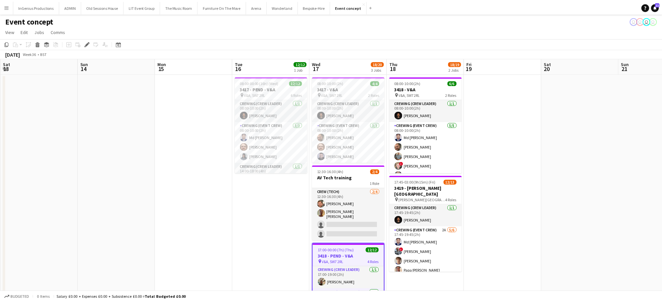
scroll to position [0, 225]
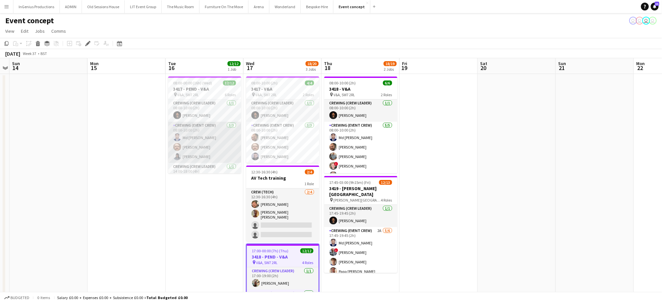
click at [204, 145] on app-card-role "Crewing (Event Crew) [DATE] 08:00-10:00 (2h) Md Mosabbit Hridoy [PERSON_NAME] K…" at bounding box center [204, 142] width 73 height 41
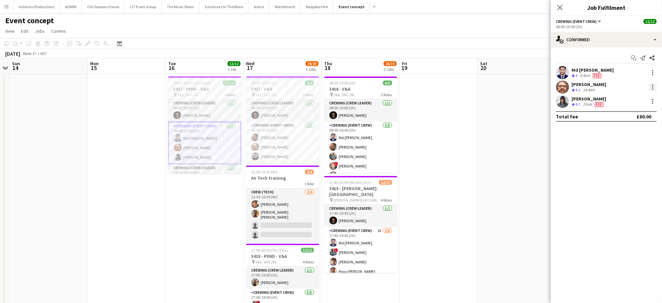
click at [655, 85] on div at bounding box center [653, 87] width 8 height 8
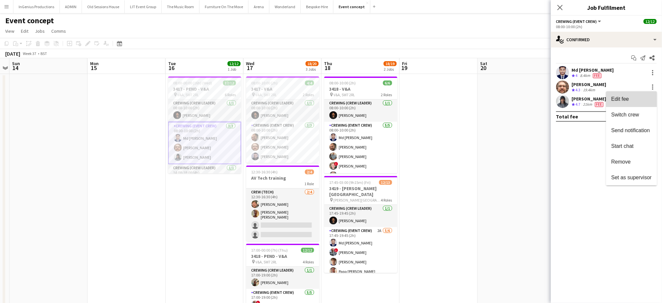
click at [637, 97] on span "Edit fee" at bounding box center [632, 99] width 41 height 6
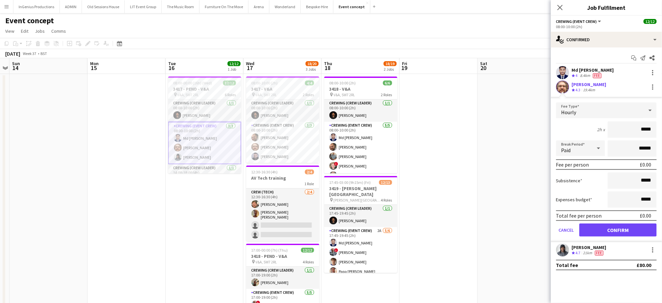
click at [643, 128] on input "*****" at bounding box center [632, 129] width 49 height 16
type input "***"
click button "Confirm" at bounding box center [618, 229] width 77 height 13
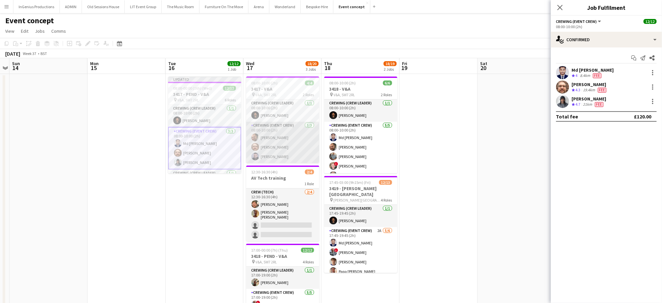
click at [279, 144] on app-card-role "Crewing (Event Crew) 3/3 08:00-10:00 (2h) Ben Turner Corey Arnold Paul Fisk" at bounding box center [282, 142] width 73 height 41
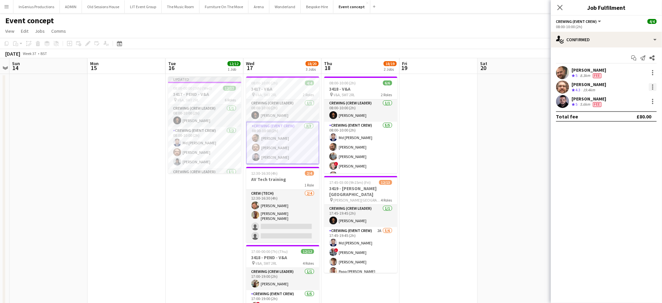
click at [653, 88] on div at bounding box center [652, 88] width 1 height 1
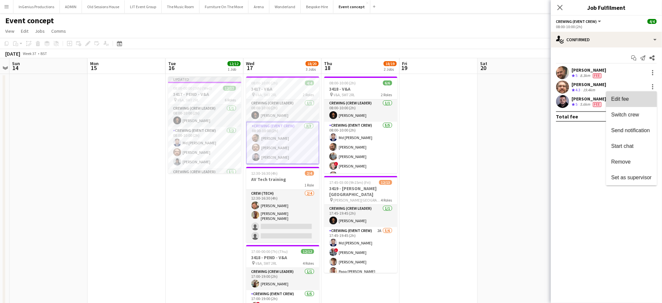
click at [629, 99] on span "Edit fee" at bounding box center [621, 99] width 18 height 6
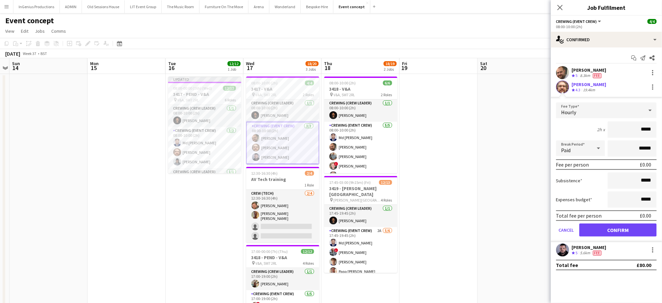
click at [641, 126] on input "*****" at bounding box center [632, 129] width 49 height 16
type input "***"
click button "Confirm" at bounding box center [618, 229] width 77 height 13
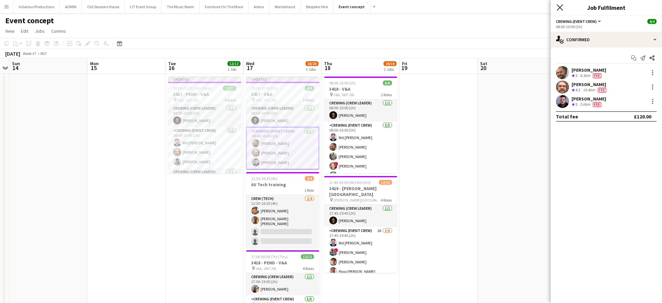
click at [561, 8] on icon "Close pop-in" at bounding box center [560, 7] width 6 height 6
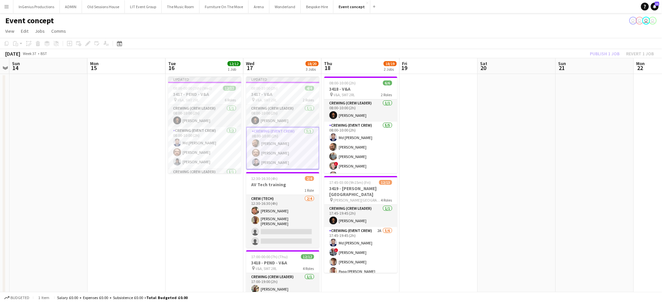
click at [560, 36] on app-page-menu "View Day view expanded Day view collapsed Month view Date picker Jump to today …" at bounding box center [331, 31] width 662 height 12
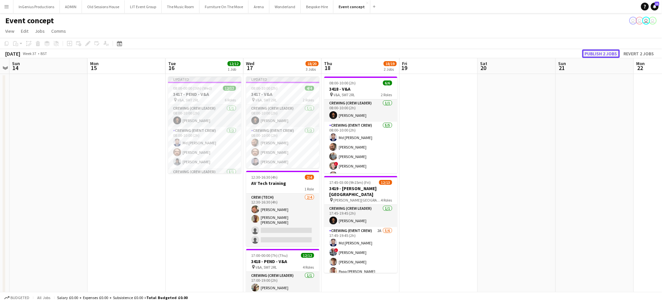
click at [590, 50] on button "Publish 2 jobs" at bounding box center [602, 53] width 38 height 8
